Goal: Find contact information: Find contact information

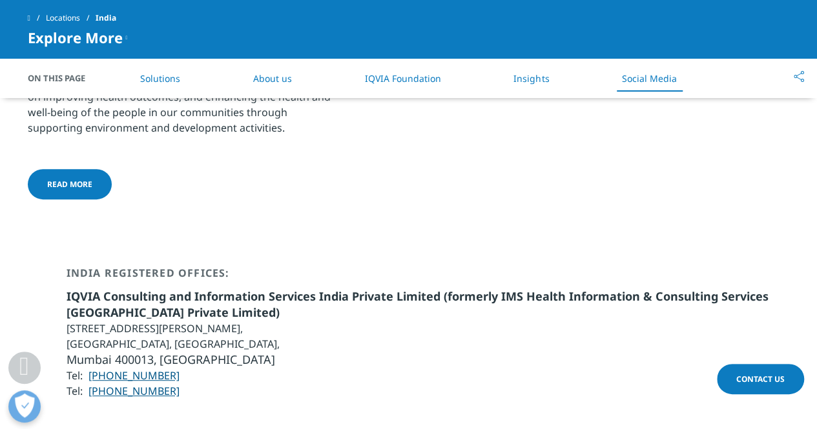
scroll to position [2510, 0]
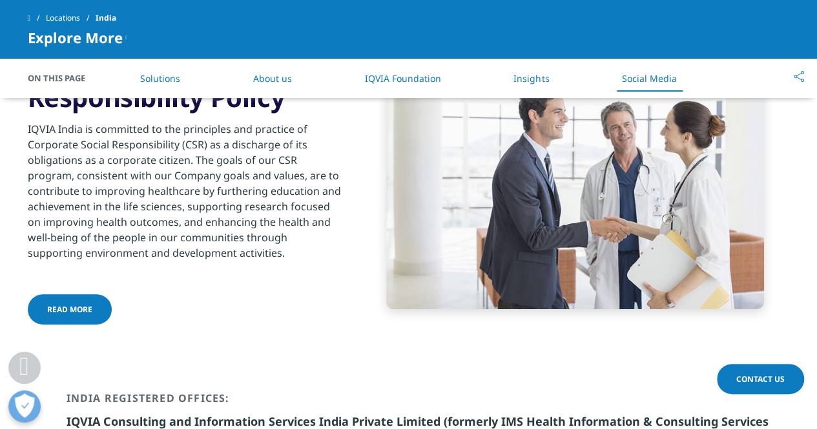
click at [651, 79] on link "Social Media" at bounding box center [649, 78] width 55 height 12
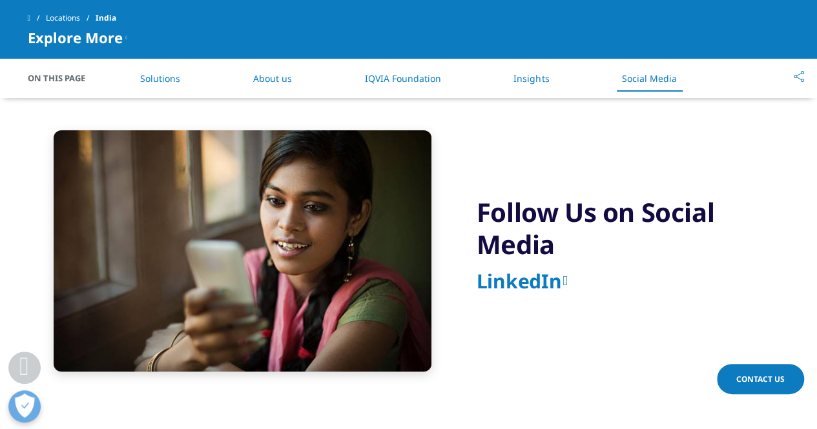
scroll to position [2122, 0]
click at [531, 268] on link "LinkedIn" at bounding box center [521, 281] width 91 height 26
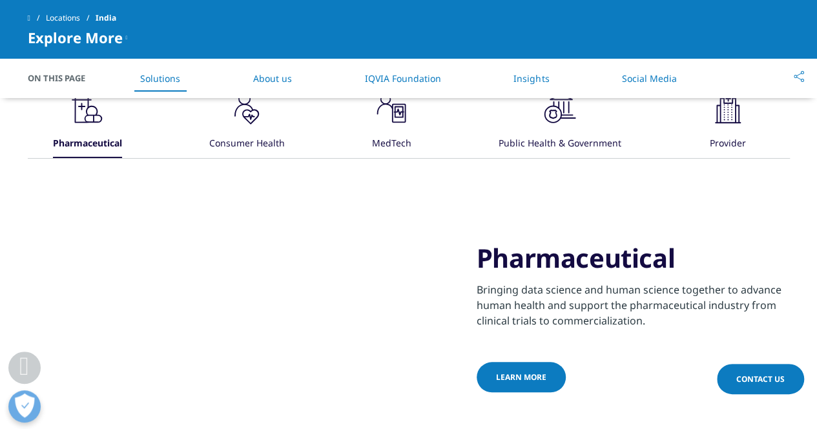
scroll to position [452, 0]
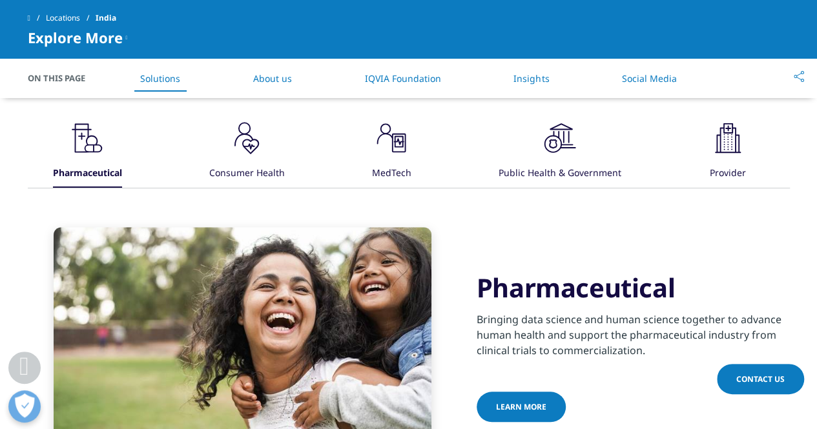
click at [769, 378] on span "Contact Us" at bounding box center [760, 379] width 48 height 11
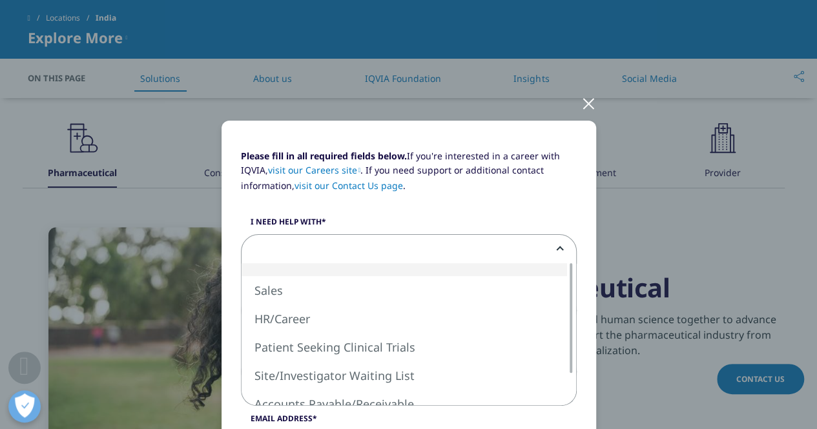
click at [347, 241] on span at bounding box center [408, 250] width 334 height 30
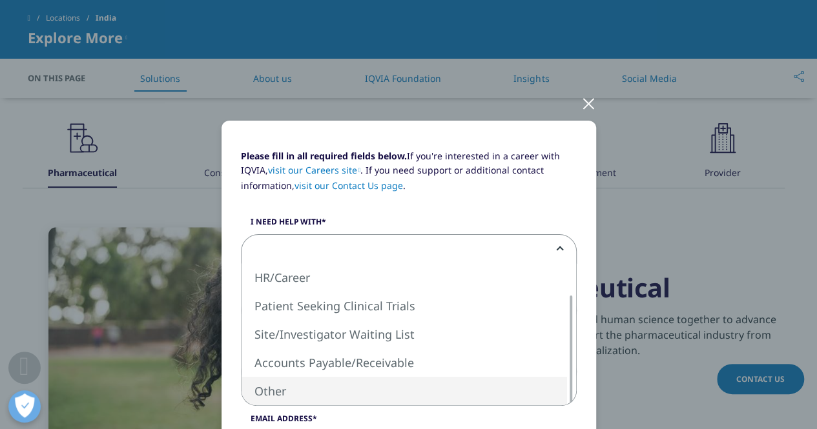
select select "Other"
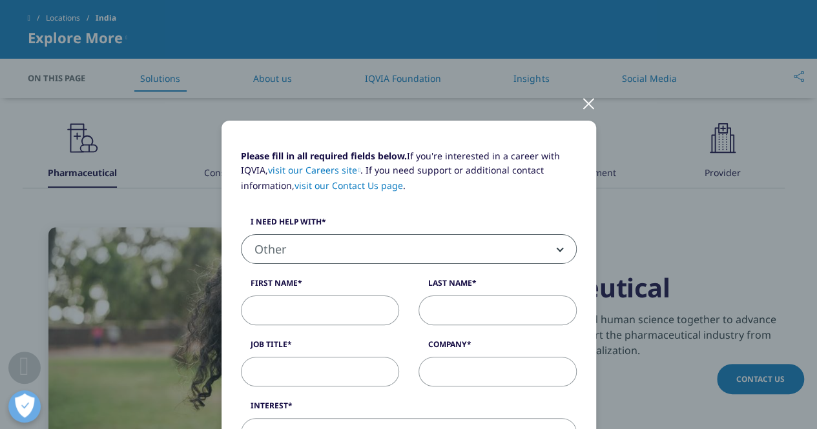
click at [318, 312] on input "First Name" at bounding box center [320, 311] width 158 height 30
click at [498, 218] on label "I need help with" at bounding box center [409, 225] width 336 height 18
click at [241, 234] on select "Sales HR/Career Patient Seeking Clinical Trials Site/Investigator Waiting List …" at bounding box center [241, 234] width 1 height 1
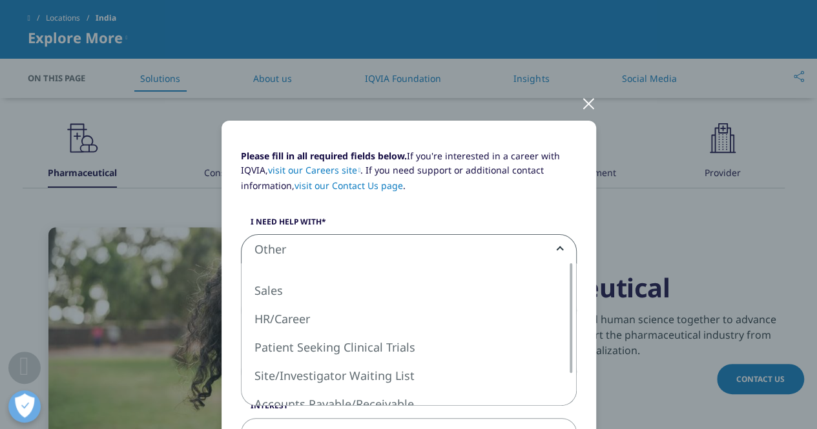
click at [589, 107] on div at bounding box center [588, 103] width 15 height 36
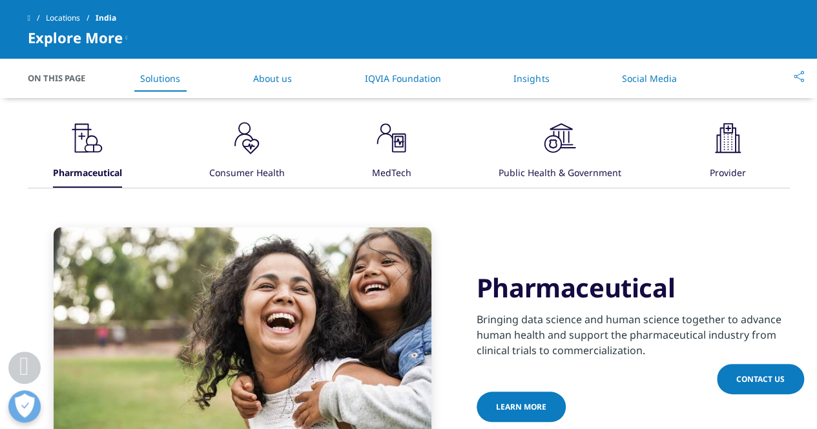
click at [88, 30] on span "Explore More" at bounding box center [75, 37] width 95 height 15
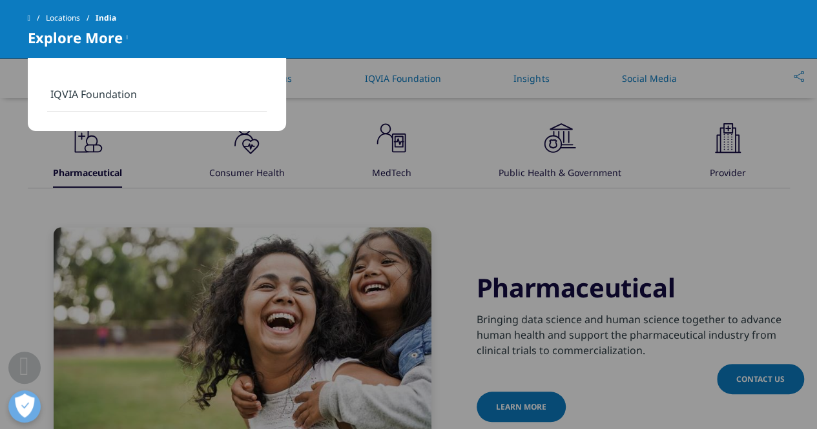
click at [75, 97] on link "IQVIA Foundation" at bounding box center [156, 94] width 219 height 34
